Goal: Transaction & Acquisition: Purchase product/service

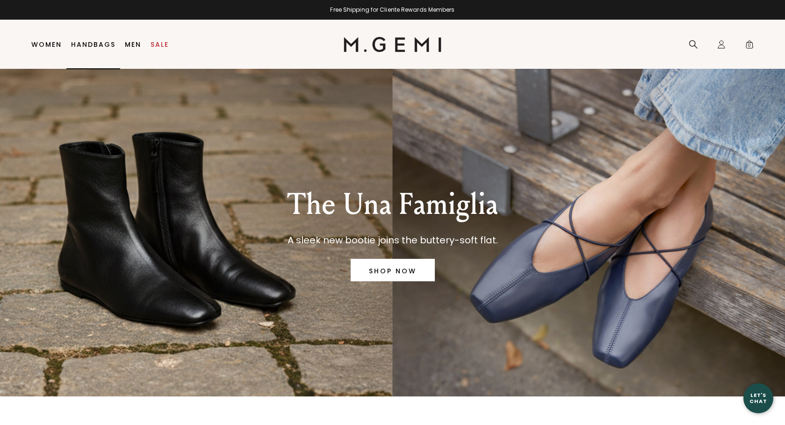
click at [93, 49] on li "Handbags" at bounding box center [93, 44] width 54 height 49
click at [82, 45] on link "Handbags" at bounding box center [93, 44] width 44 height 7
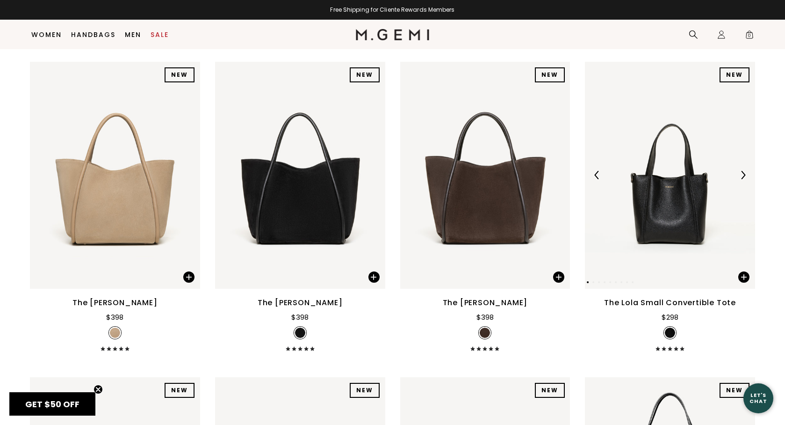
scroll to position [741, 0]
click at [740, 179] on img at bounding box center [743, 175] width 8 height 8
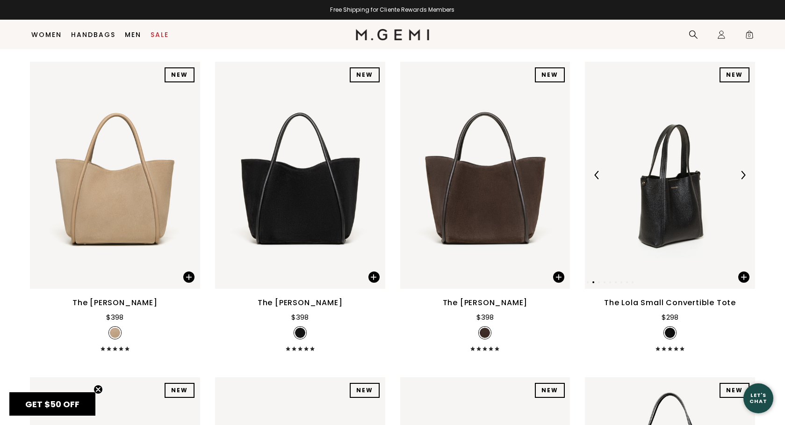
click at [740, 179] on img at bounding box center [743, 175] width 8 height 8
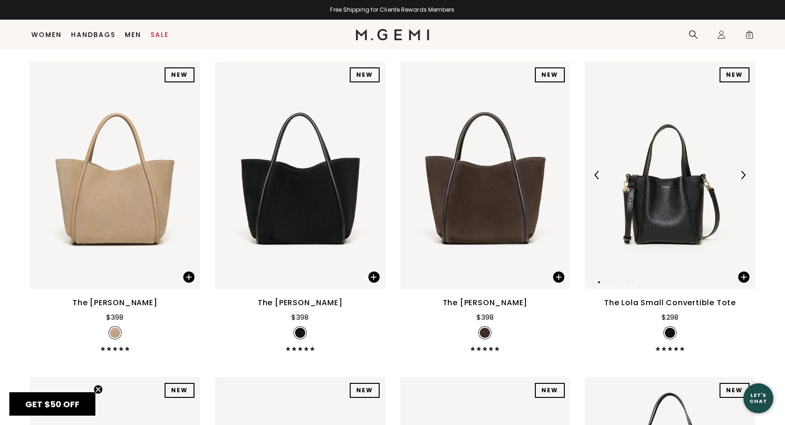
click at [740, 179] on img at bounding box center [743, 175] width 8 height 8
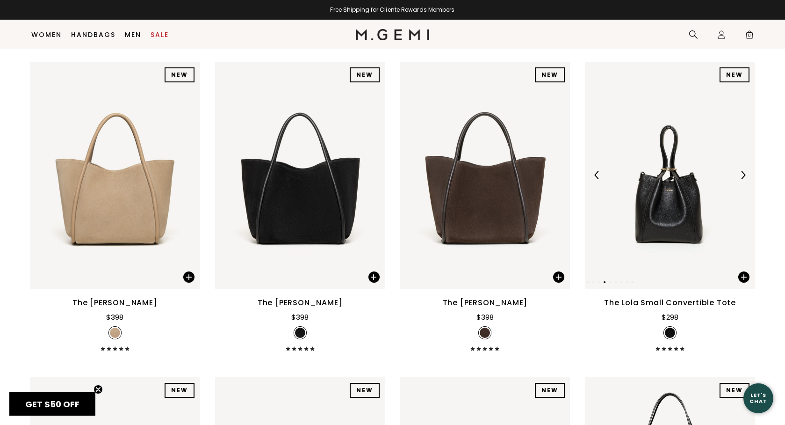
click at [740, 179] on img at bounding box center [743, 175] width 8 height 8
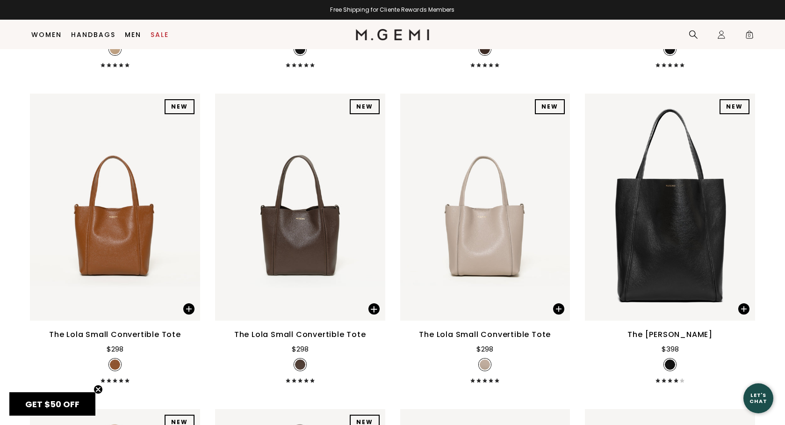
scroll to position [1032, 0]
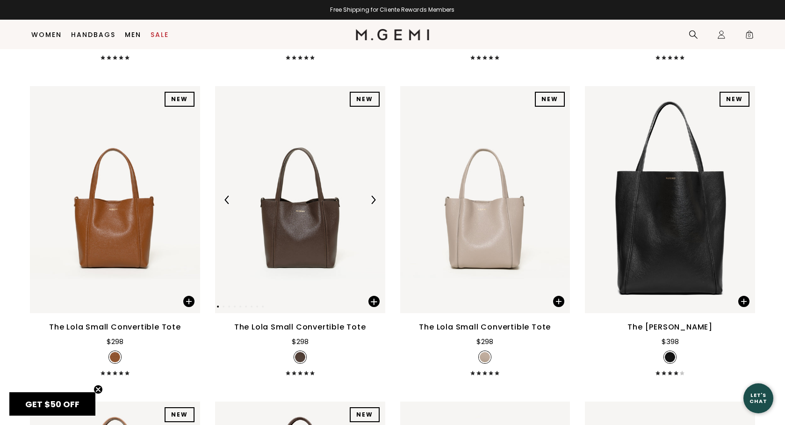
click at [298, 270] on img at bounding box center [300, 199] width 170 height 227
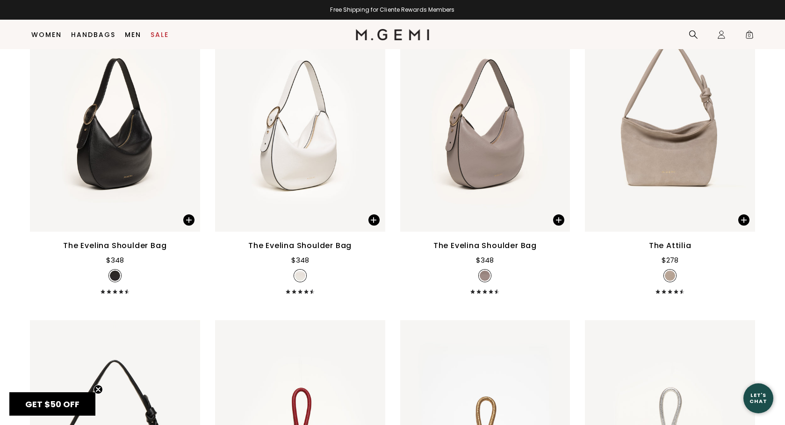
scroll to position [1733, 0]
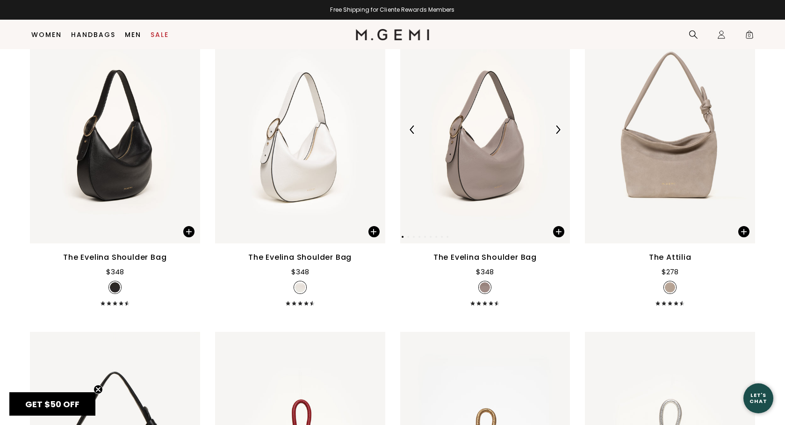
click at [560, 134] on img at bounding box center [558, 129] width 8 height 8
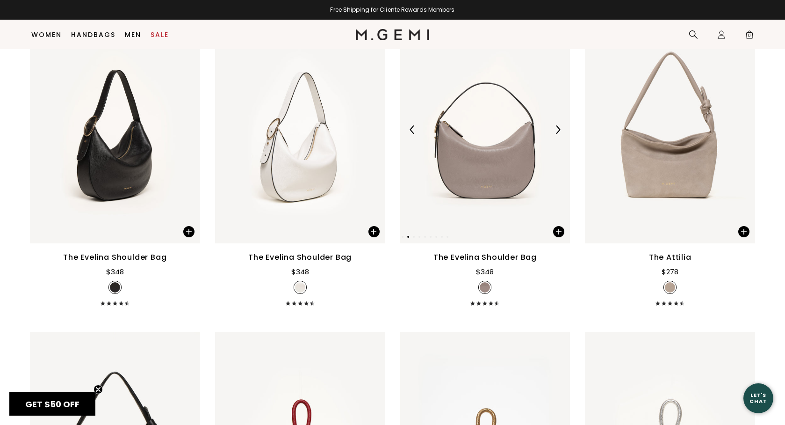
click at [560, 134] on img at bounding box center [558, 129] width 8 height 8
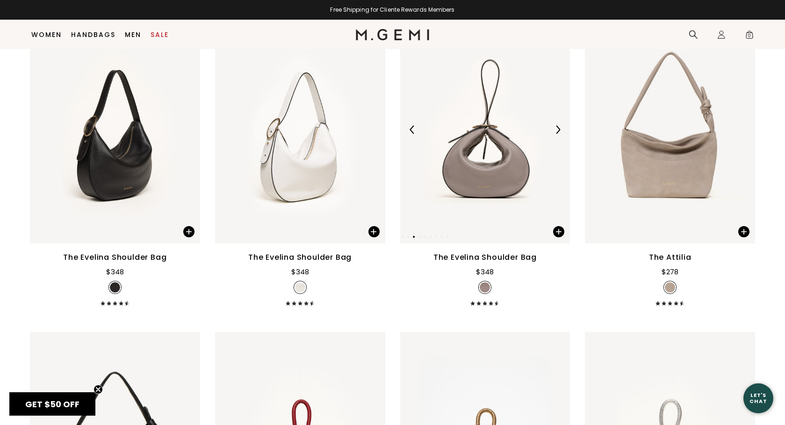
click at [560, 134] on img at bounding box center [558, 129] width 8 height 8
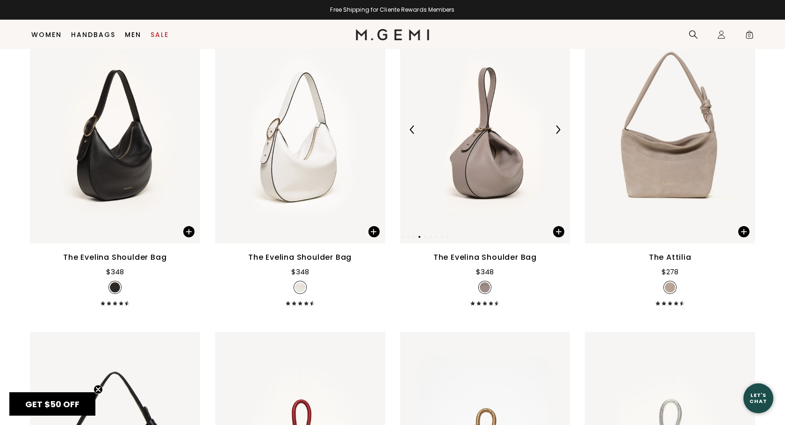
click at [560, 134] on img at bounding box center [558, 129] width 8 height 8
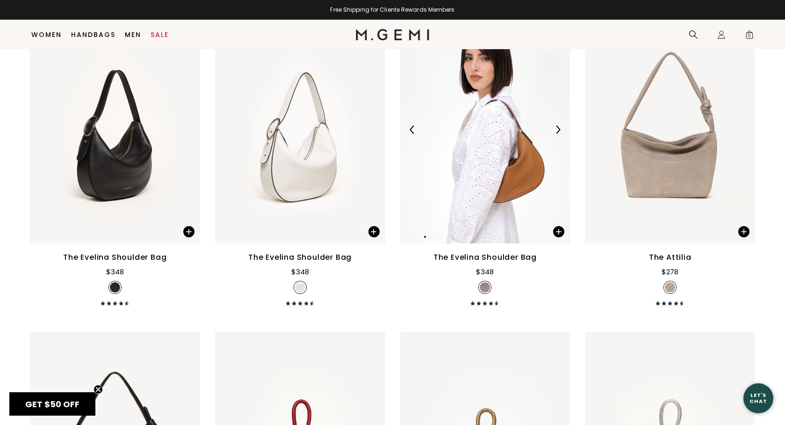
click at [560, 134] on img at bounding box center [558, 129] width 8 height 8
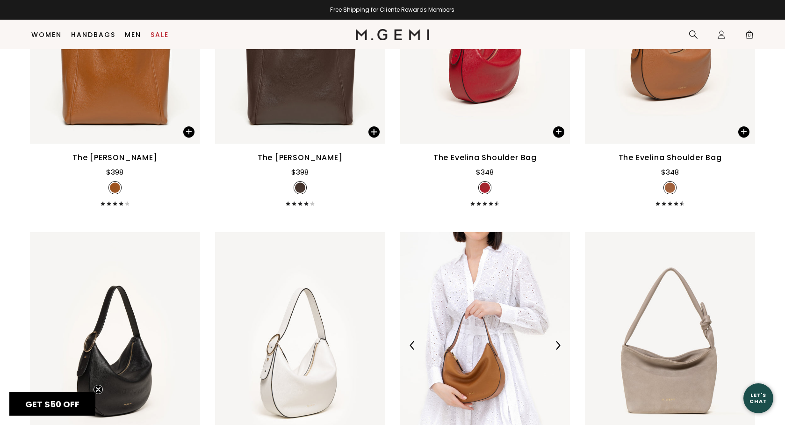
scroll to position [1500, 0]
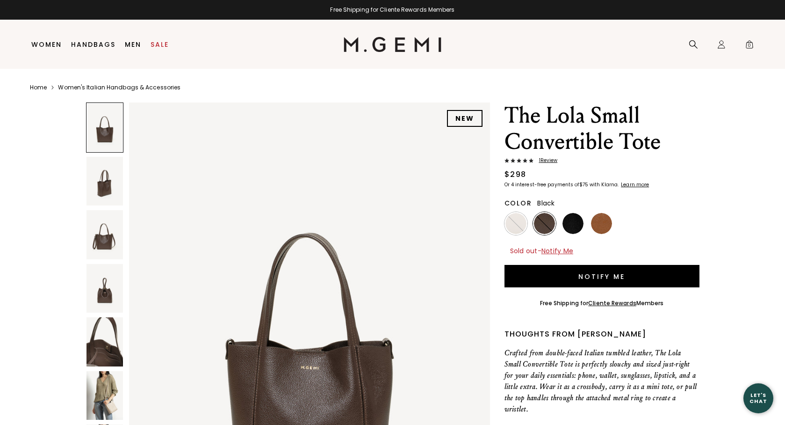
click at [571, 222] on img at bounding box center [573, 223] width 21 height 21
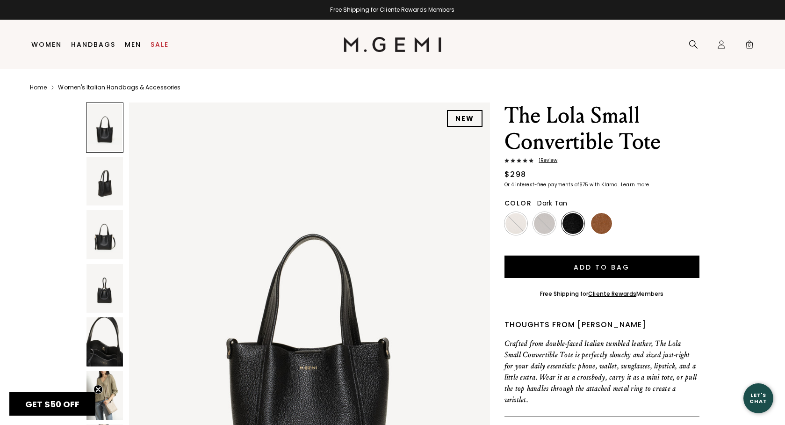
click at [601, 225] on img at bounding box center [601, 223] width 21 height 21
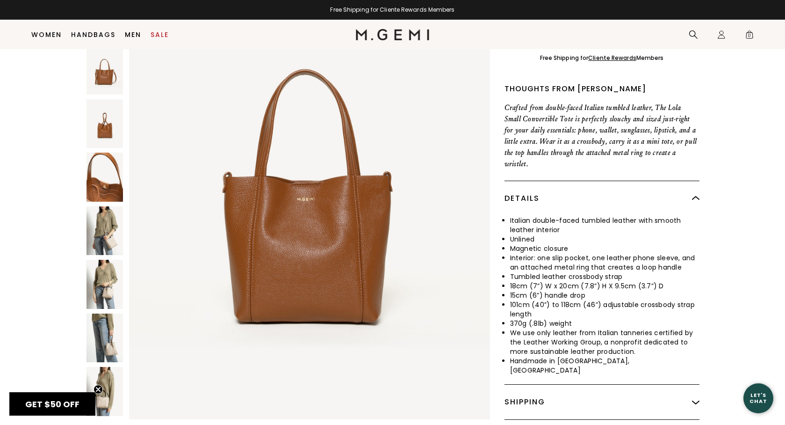
scroll to position [222, 0]
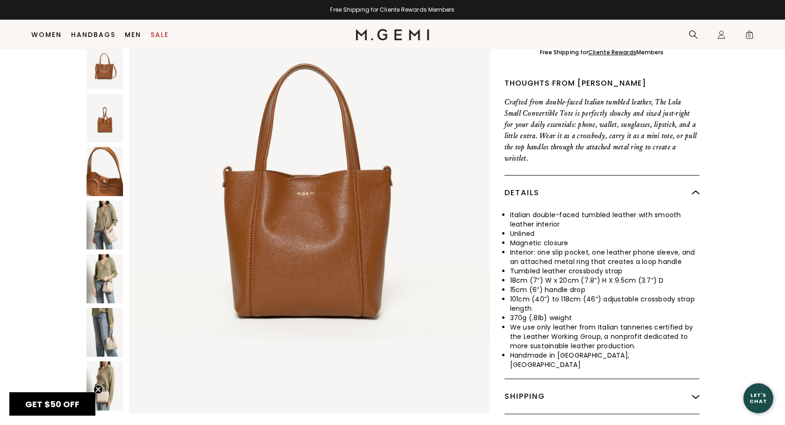
click at [107, 307] on img at bounding box center [105, 331] width 36 height 49
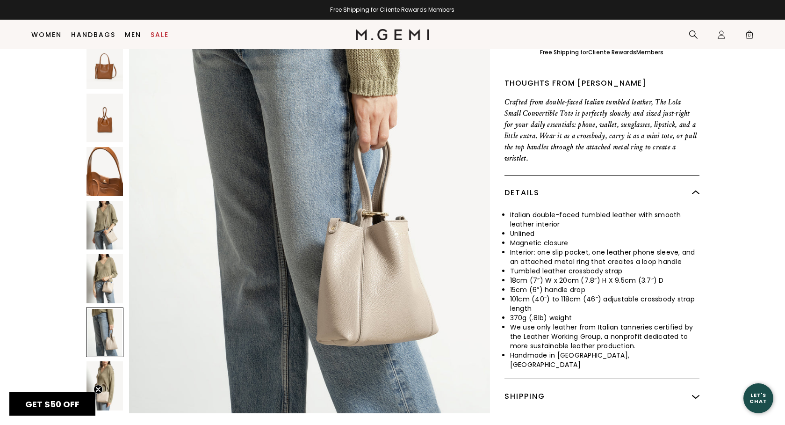
click at [110, 254] on img at bounding box center [105, 278] width 36 height 49
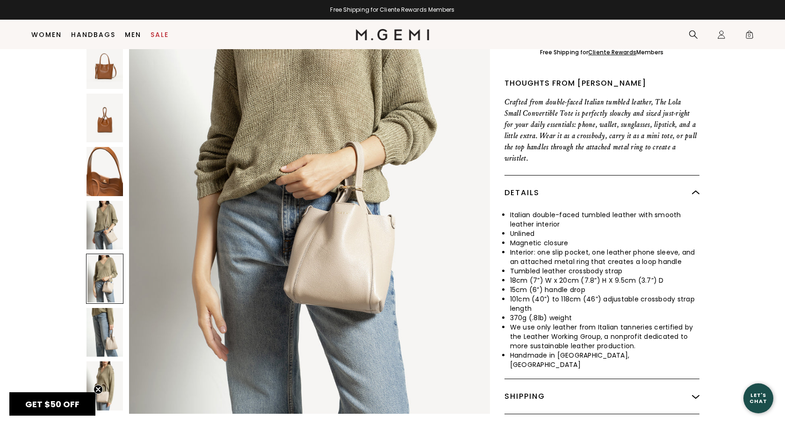
click at [104, 205] on img at bounding box center [105, 224] width 36 height 49
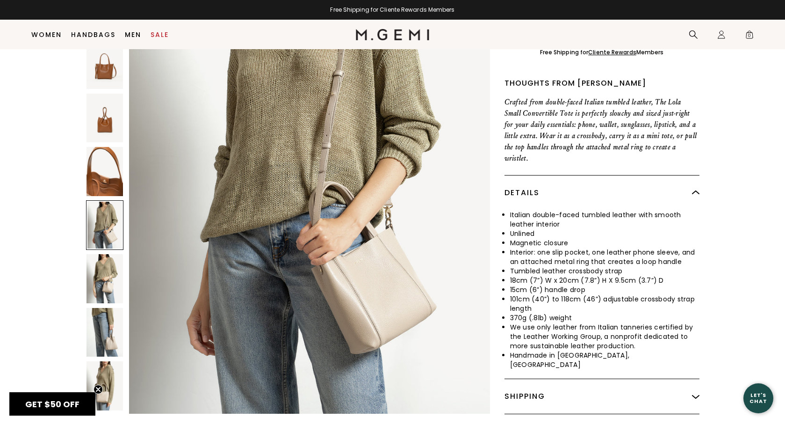
click at [107, 361] on img at bounding box center [105, 385] width 36 height 49
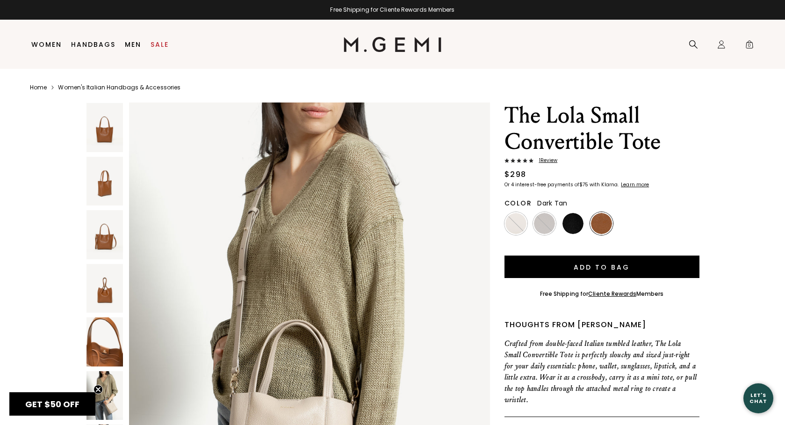
scroll to position [0, 0]
click at [601, 225] on img at bounding box center [601, 223] width 21 height 21
